Goal: Task Accomplishment & Management: Manage account settings

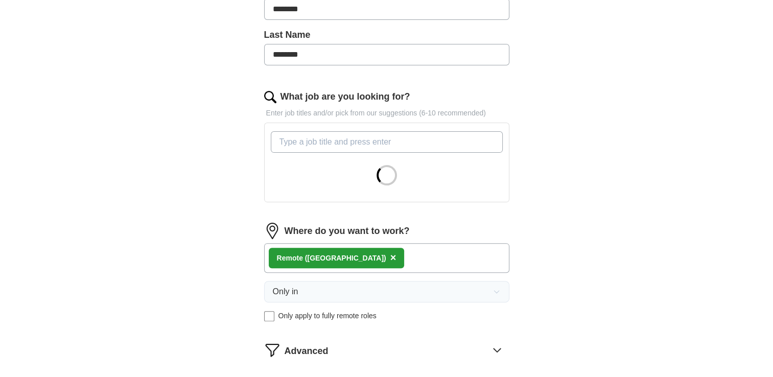
scroll to position [286, 0]
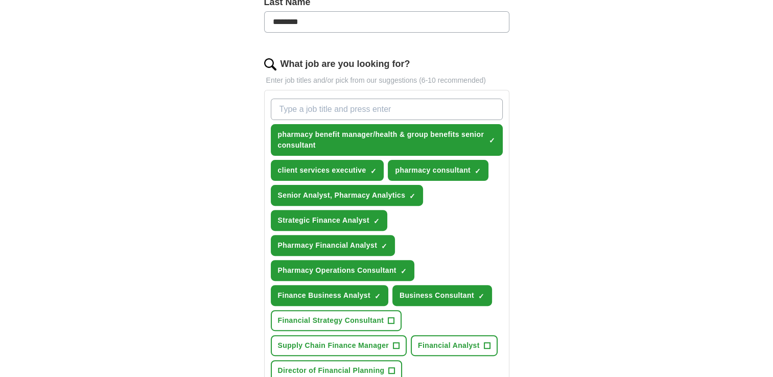
click at [302, 114] on input "What job are you looking for?" at bounding box center [387, 109] width 232 height 21
type input "engagement manager"
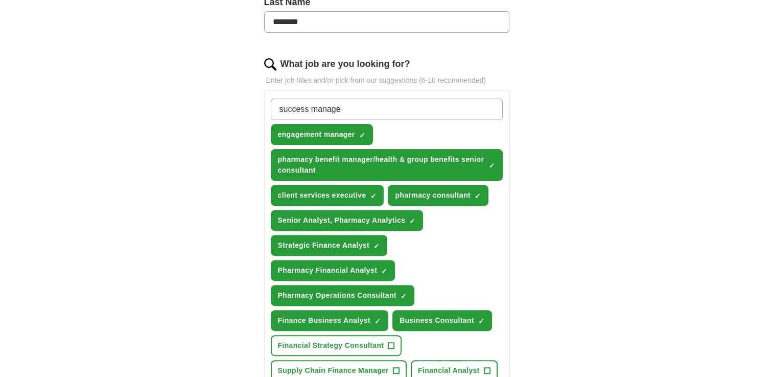
type input "success manager"
type input "product manager"
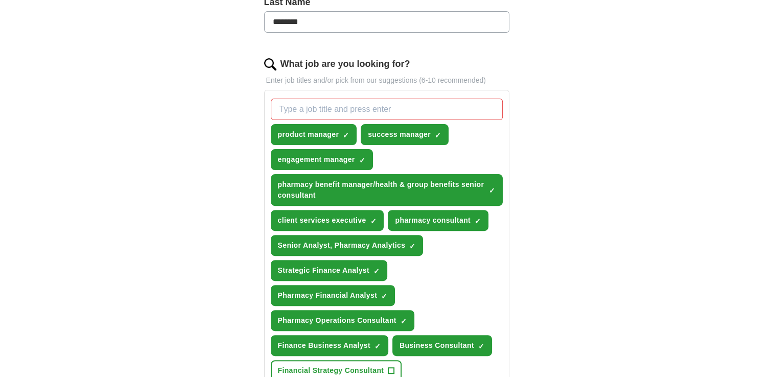
click at [610, 136] on div "ApplyIQ Let ApplyIQ do the hard work of searching and applying for jobs. Just t…" at bounding box center [387, 261] width 654 height 1032
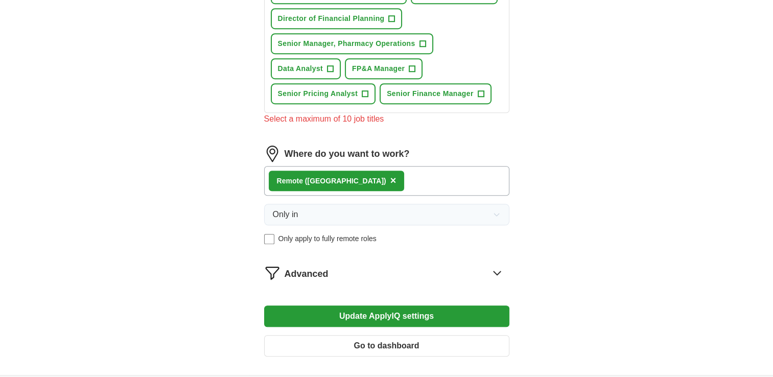
scroll to position [695, 0]
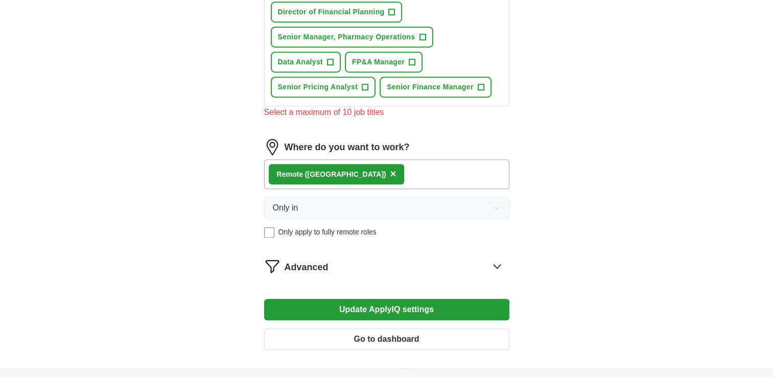
click at [472, 299] on button "Update ApplyIQ settings" at bounding box center [386, 309] width 245 height 21
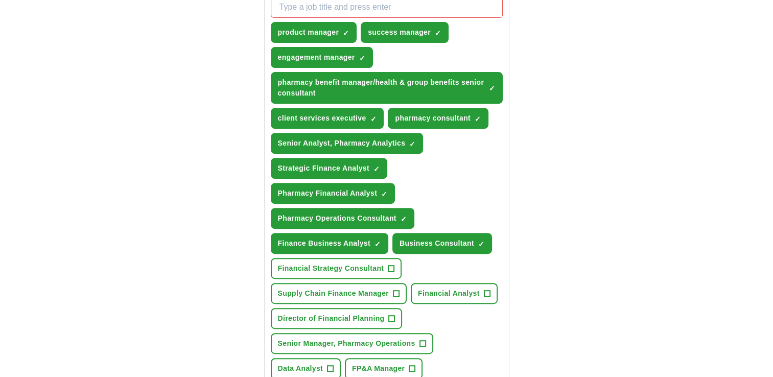
scroll to position [388, 0]
click at [0, 0] on span "×" at bounding box center [0, 0] width 0 height 0
click at [595, 214] on div "ApplyIQ Let ApplyIQ do the hard work of searching and applying for jobs. Just t…" at bounding box center [387, 182] width 654 height 1078
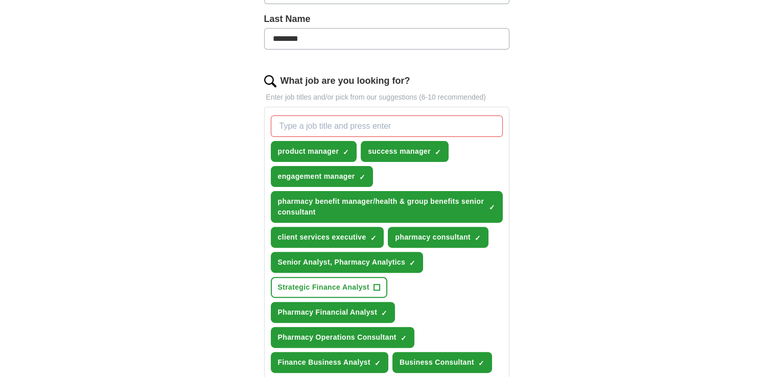
scroll to position [266, 0]
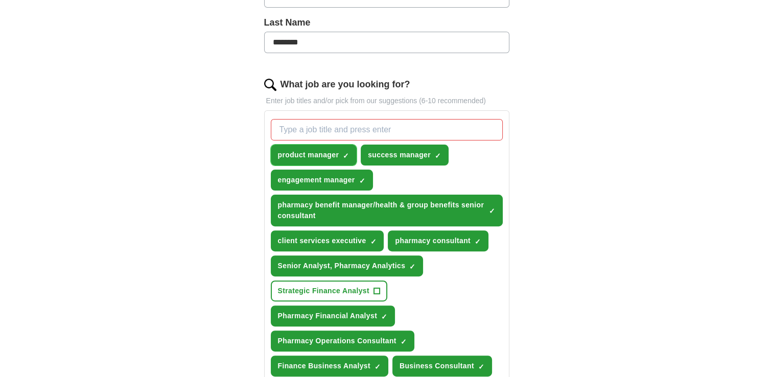
click at [0, 0] on span "×" at bounding box center [0, 0] width 0 height 0
click at [635, 238] on div "ApplyIQ Let ApplyIQ do the hard work of searching and applying for jobs. Just t…" at bounding box center [387, 275] width 654 height 1020
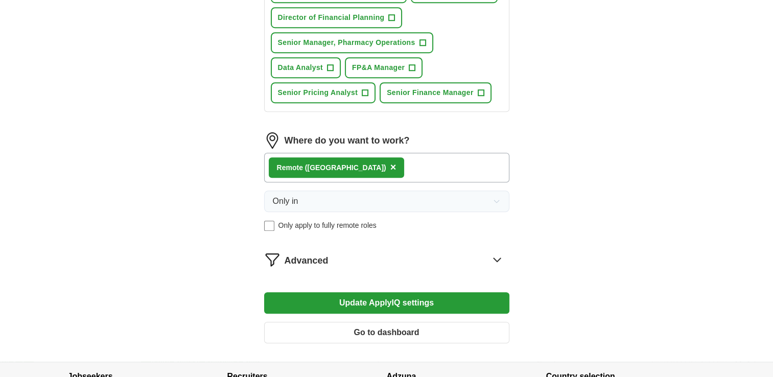
scroll to position [756, 0]
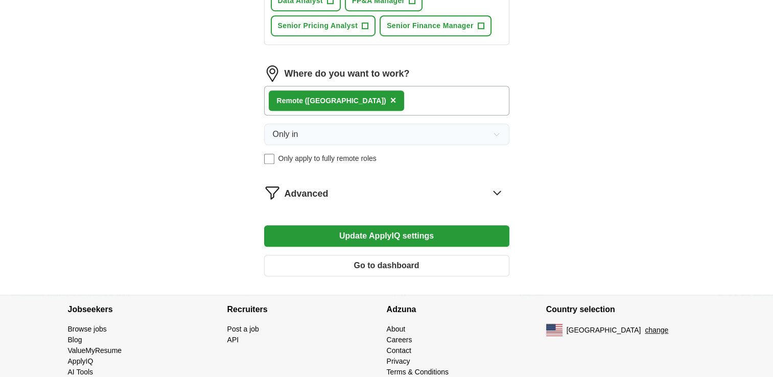
click at [482, 234] on button "Update ApplyIQ settings" at bounding box center [386, 235] width 245 height 21
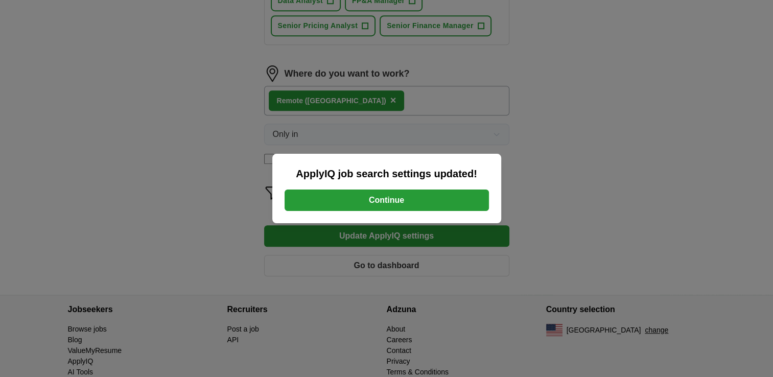
click at [446, 193] on button "Continue" at bounding box center [387, 200] width 204 height 21
